Goal: Find specific page/section: Locate a particular part of the current website

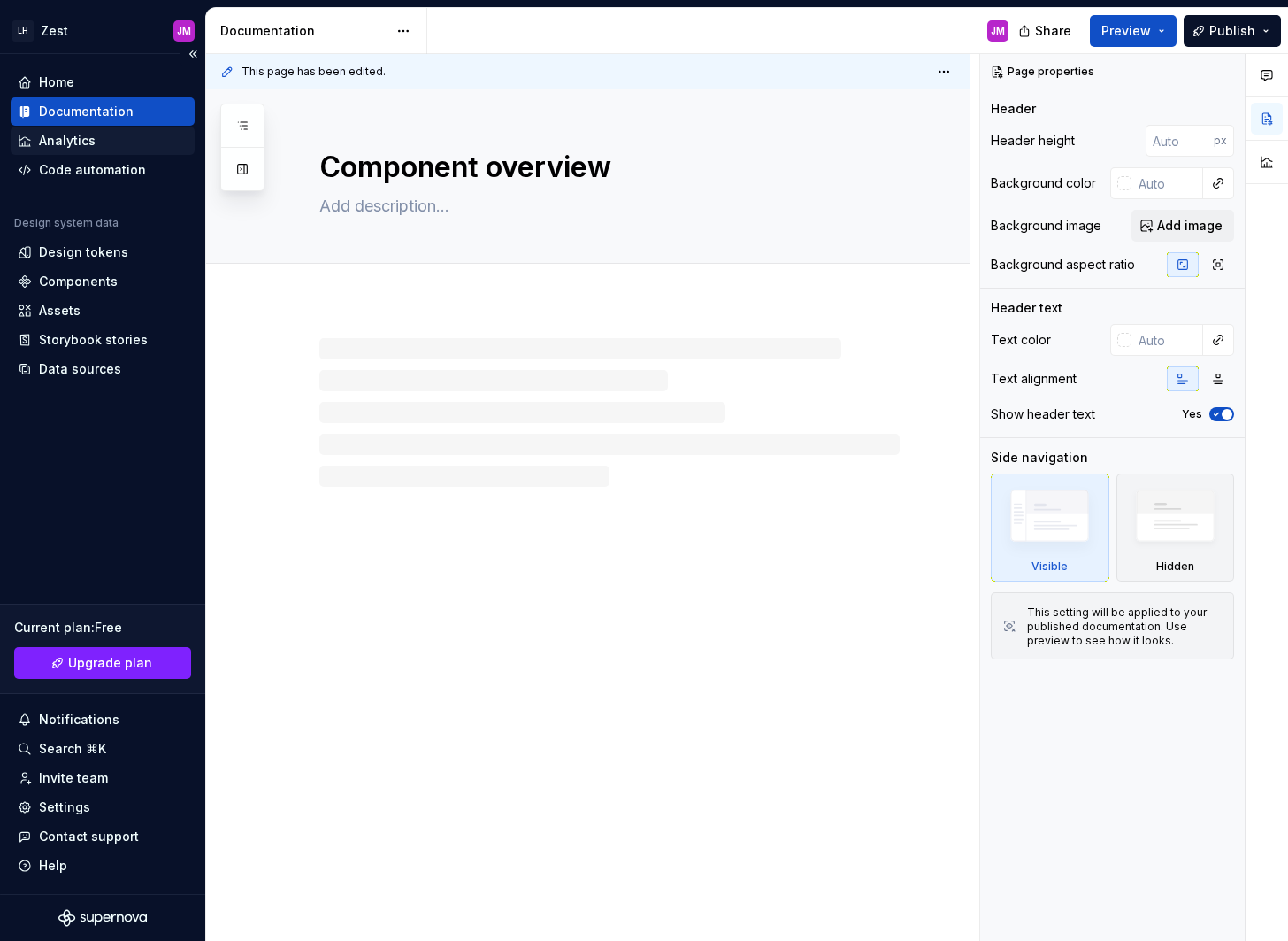
type textarea "*"
click at [69, 276] on div "Components" at bounding box center [78, 281] width 79 height 18
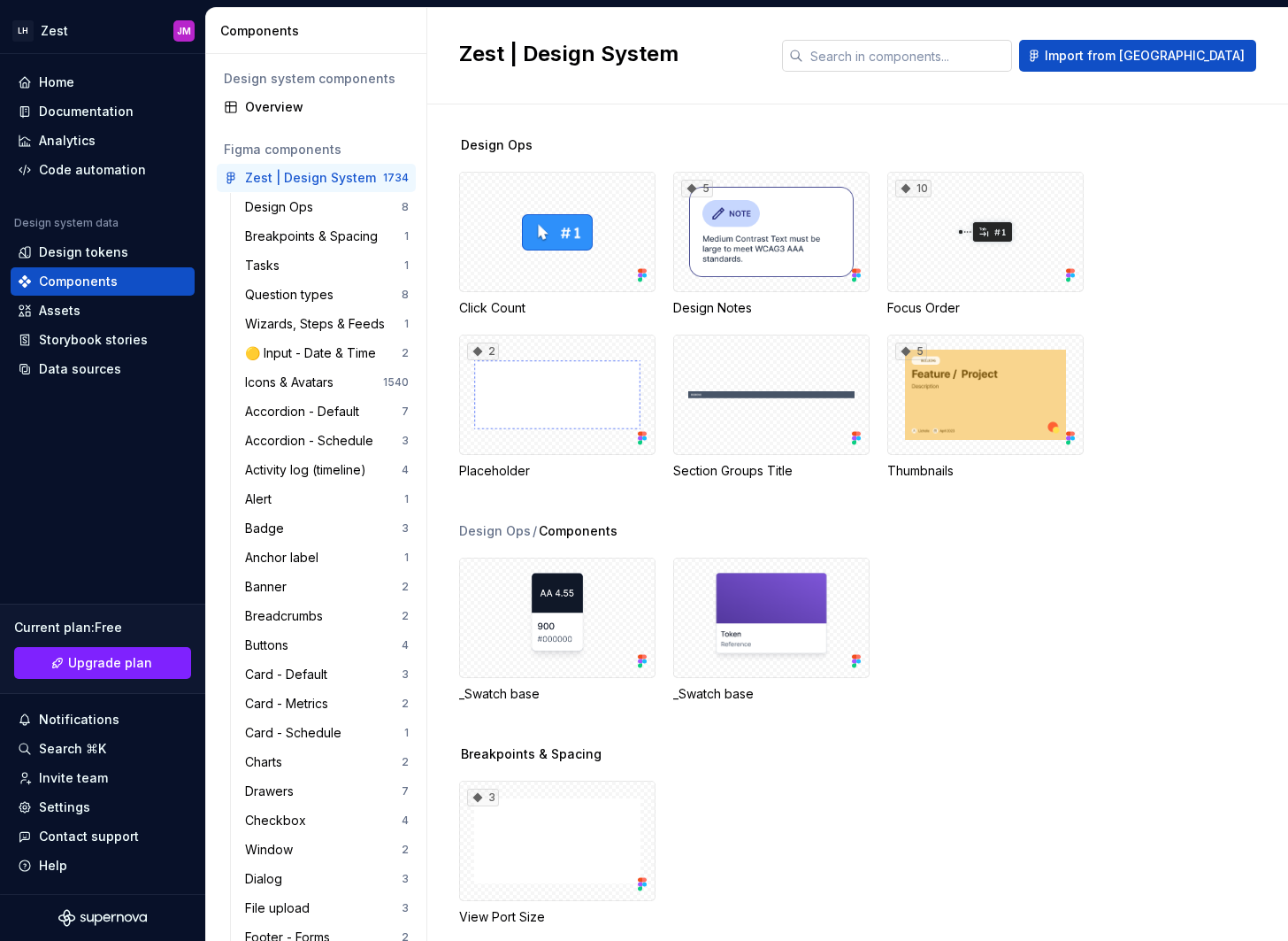
click at [954, 59] on input "text" at bounding box center [907, 55] width 208 height 31
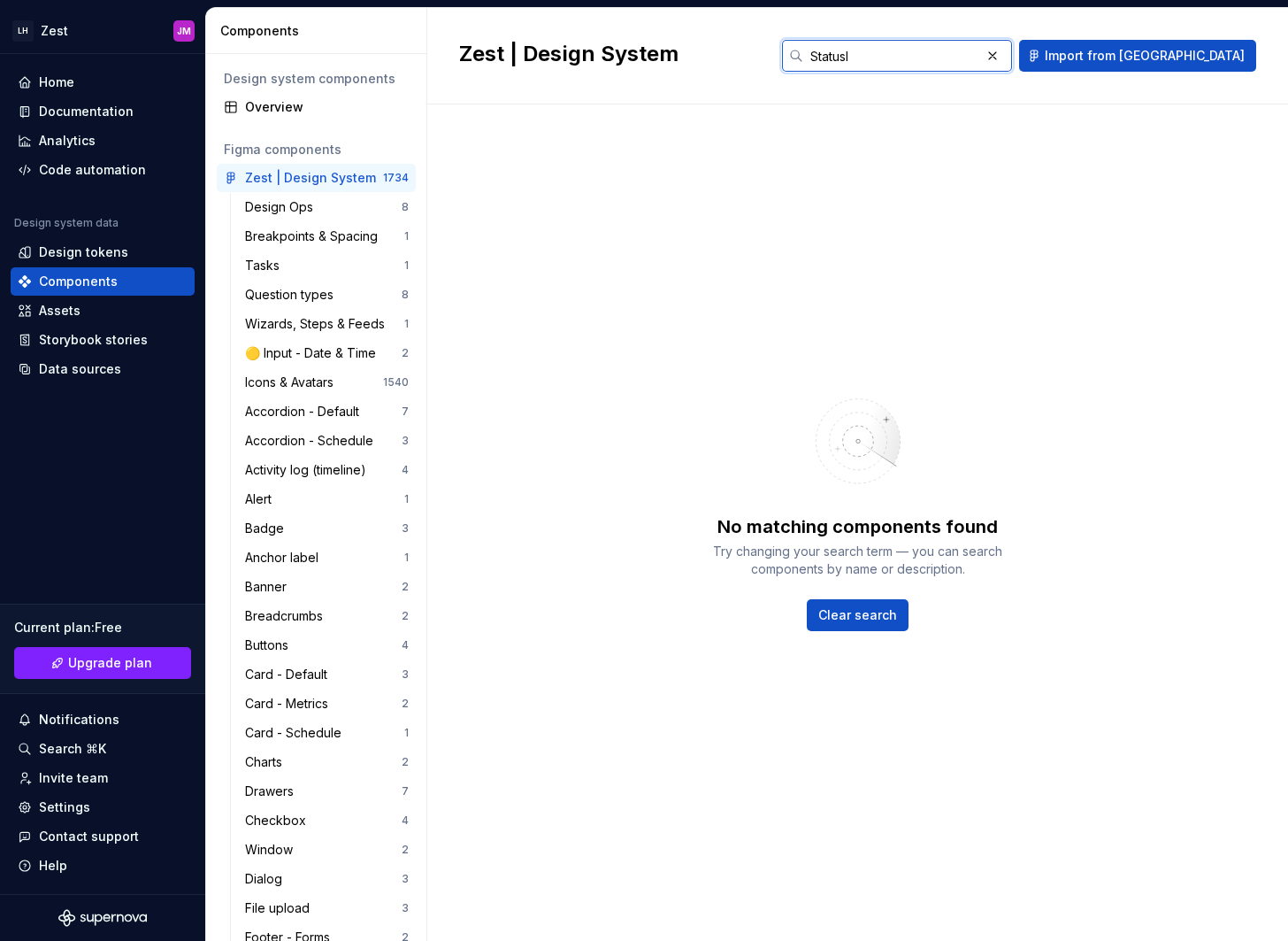
type input "Status"
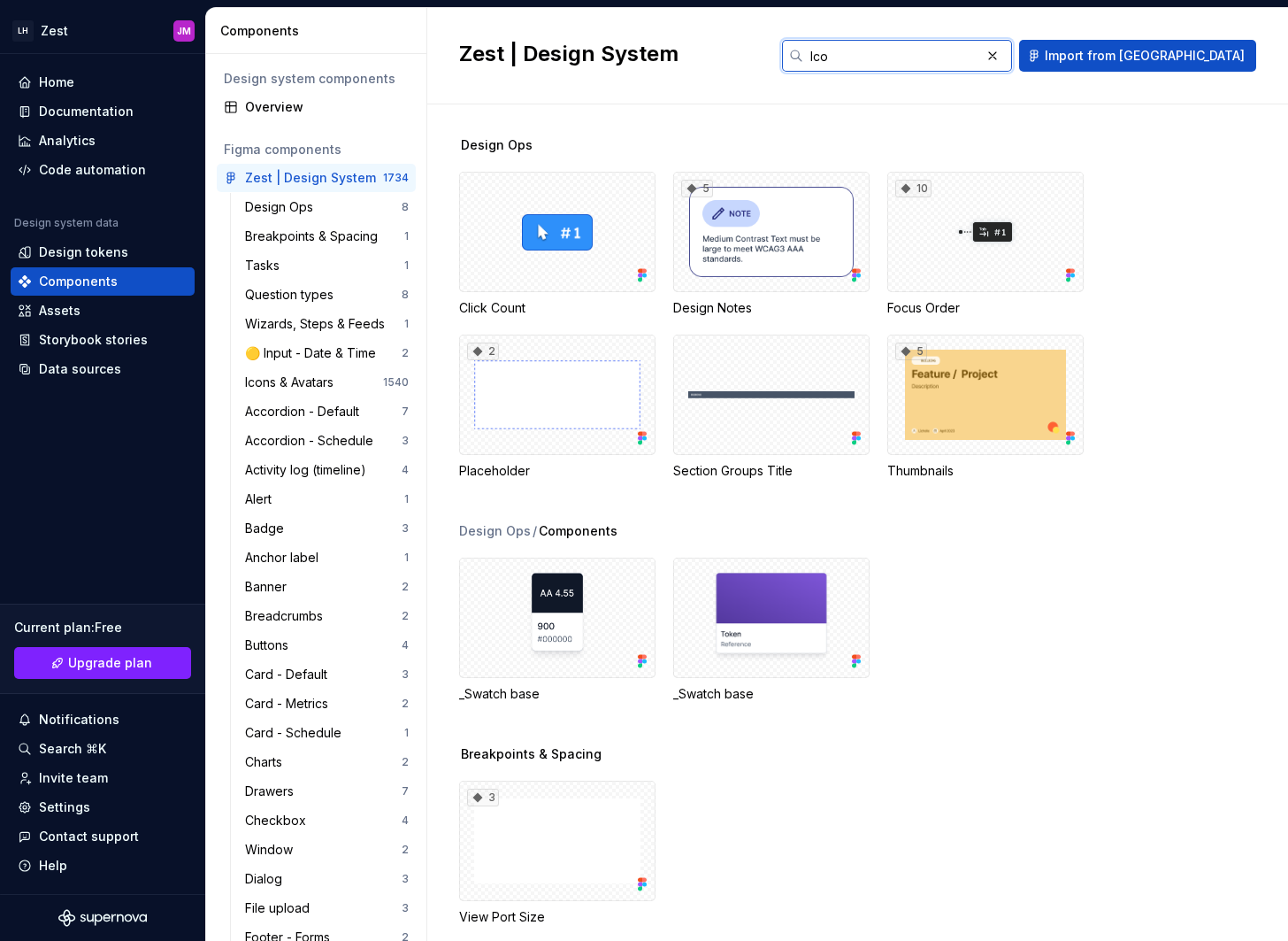
type input "Icon"
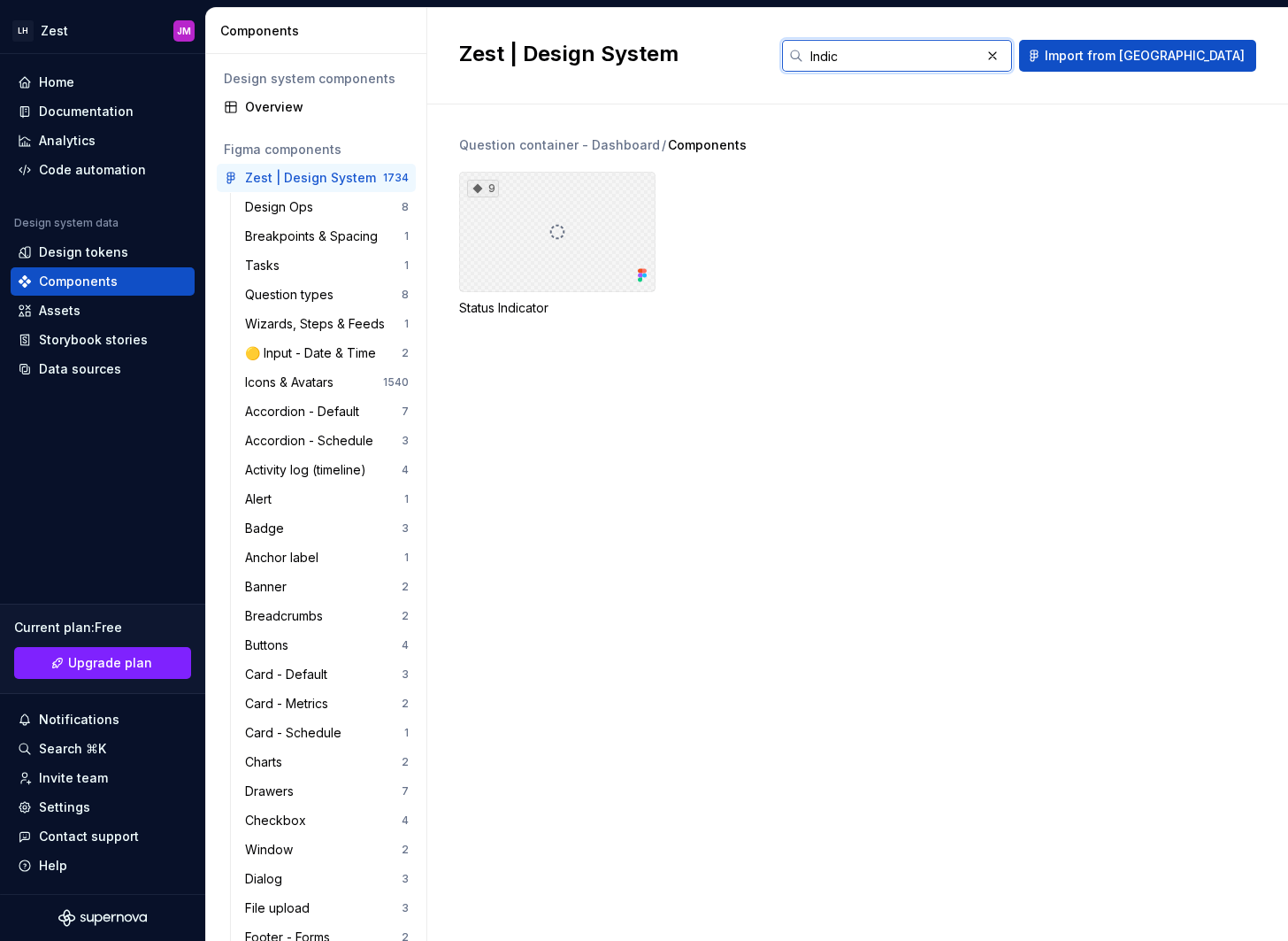
type input "Indic"
click at [543, 265] on div "9" at bounding box center [557, 231] width 196 height 120
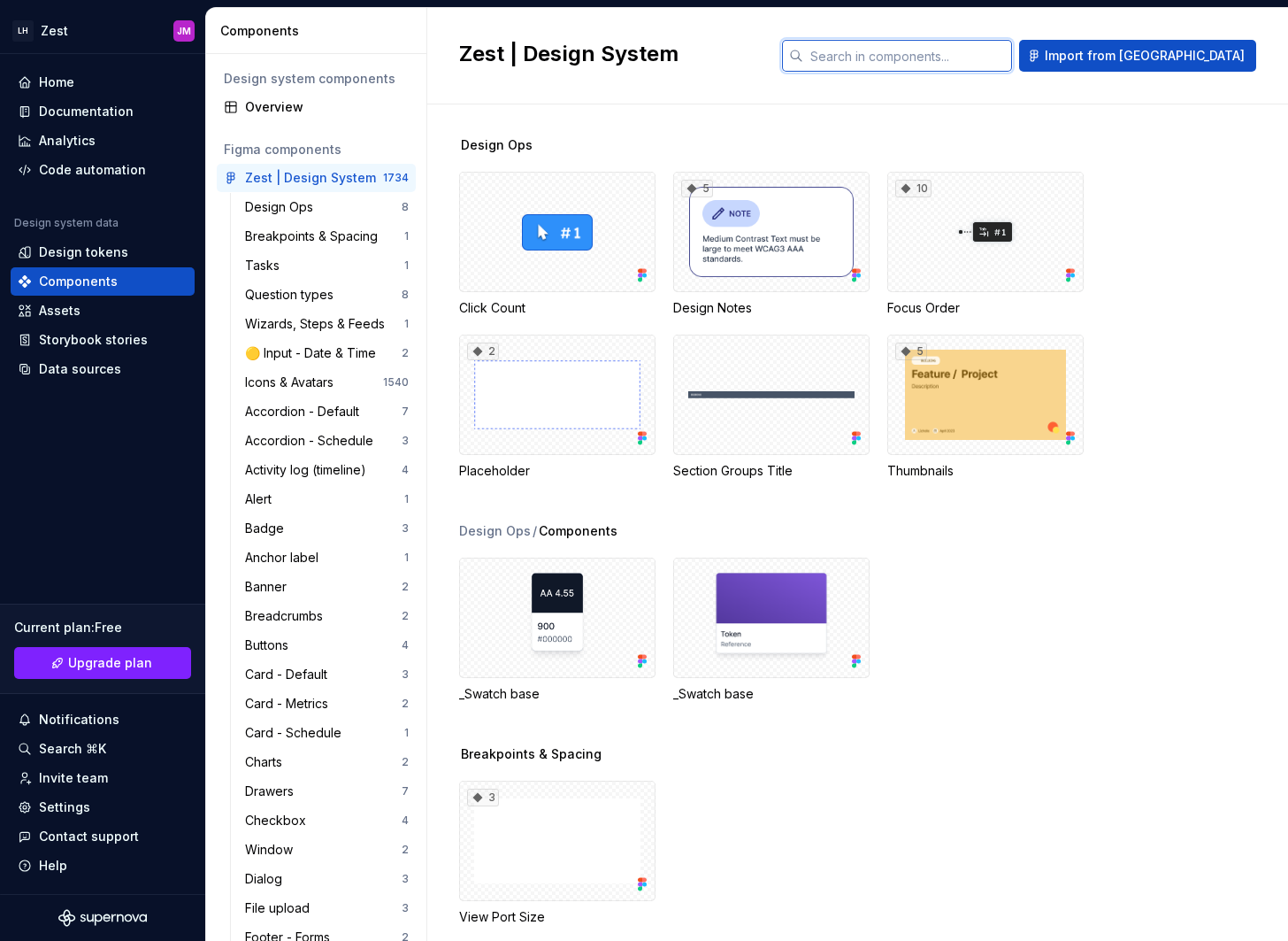
click at [944, 62] on input "text" at bounding box center [907, 55] width 208 height 31
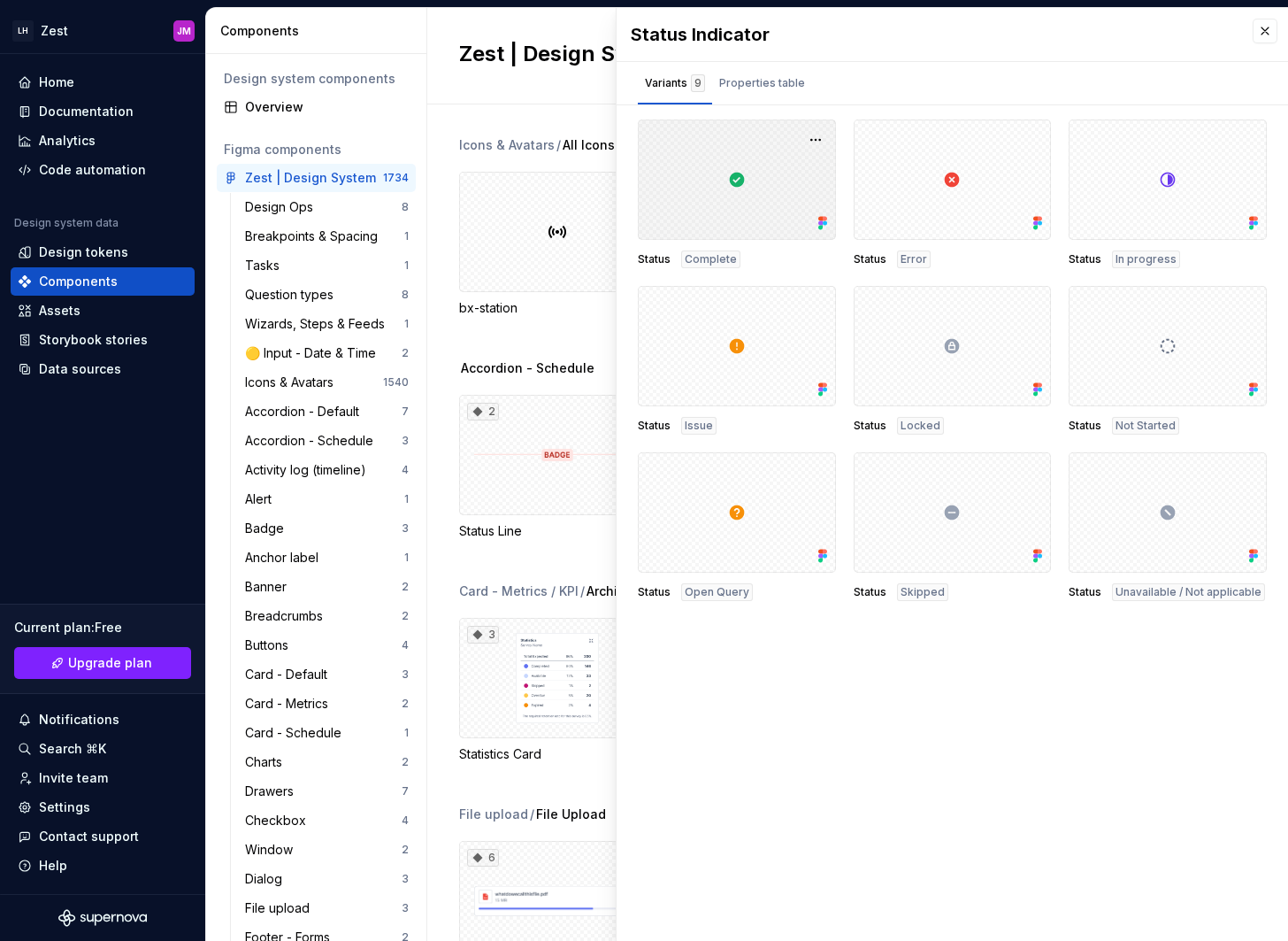
type input "stat"
click at [744, 191] on div at bounding box center [737, 180] width 198 height 120
click at [1164, 356] on div at bounding box center [1167, 345] width 198 height 120
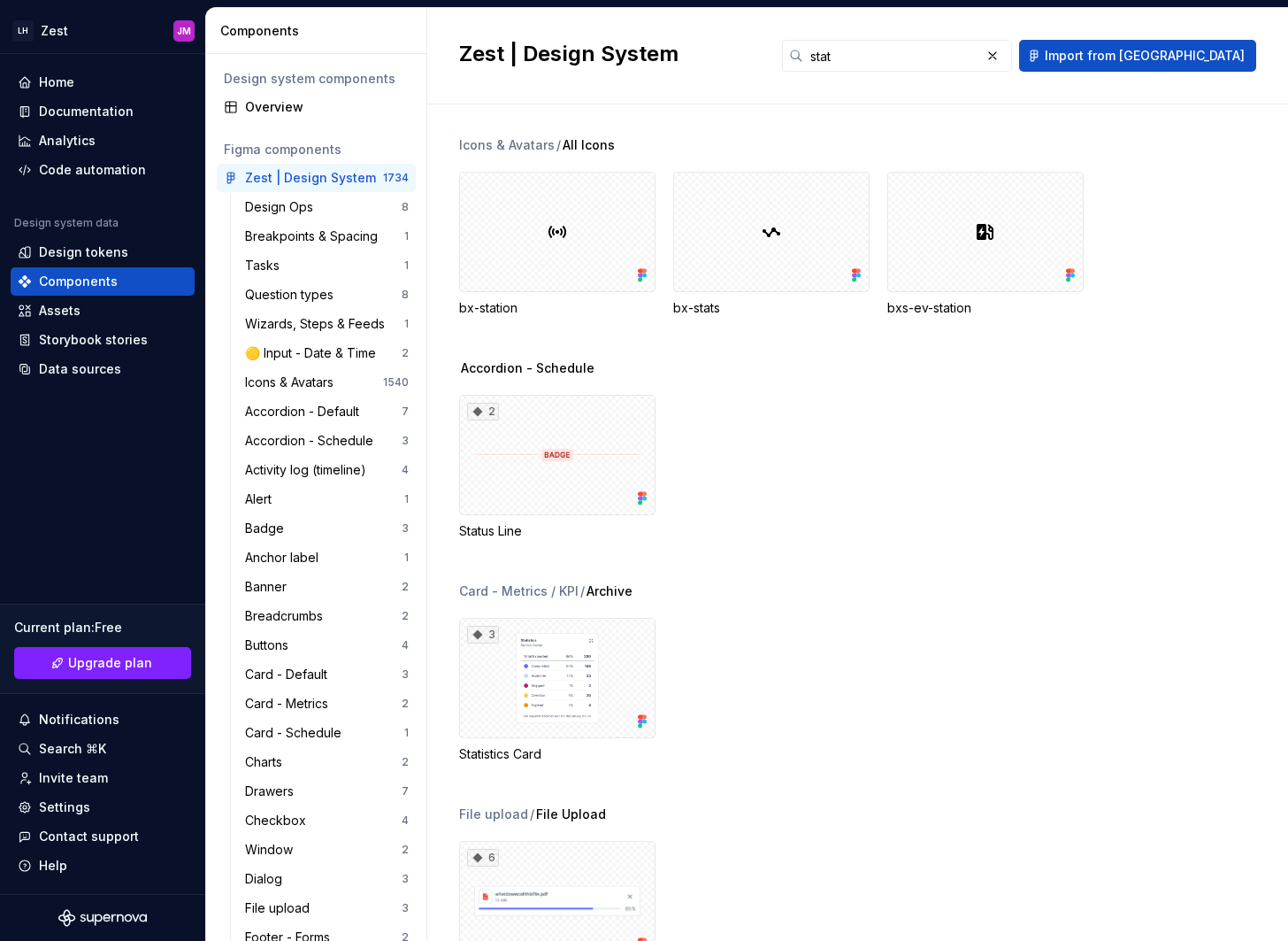
click at [827, 638] on div "3 Statistics Card" at bounding box center [873, 690] width 829 height 146
